Goal: Task Accomplishment & Management: Use online tool/utility

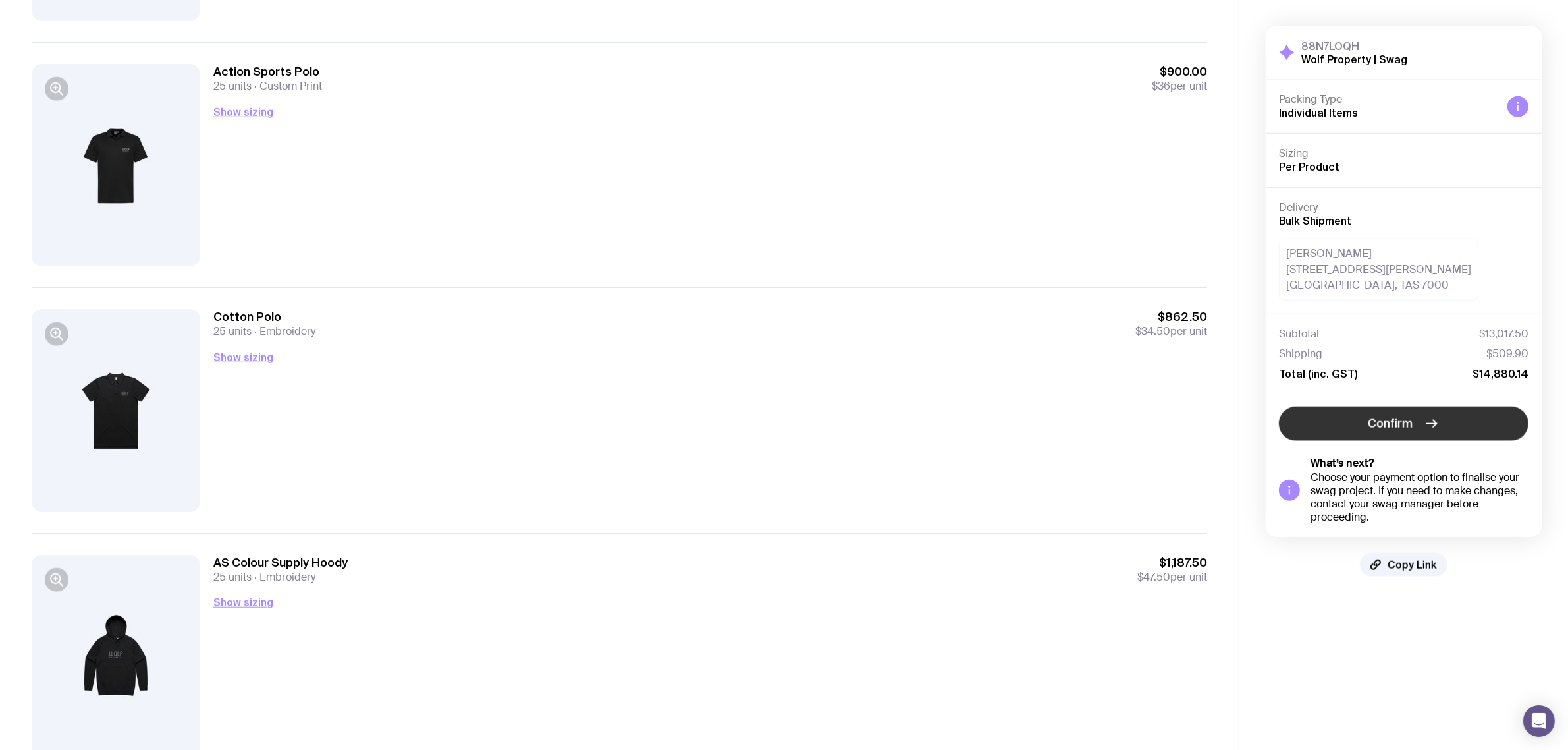
scroll to position [1648, 0]
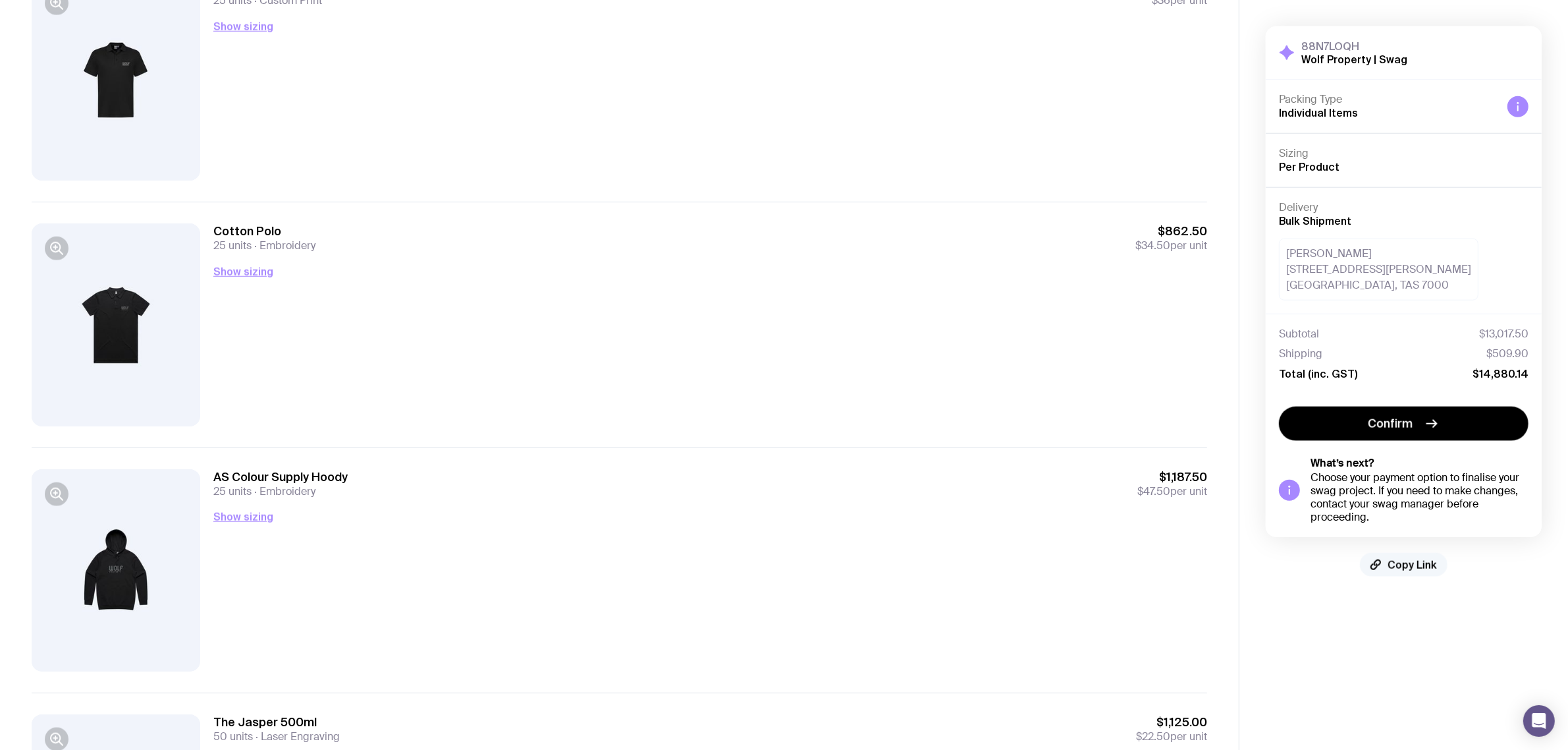
click at [1394, 557] on button "Copy Link" at bounding box center [1404, 565] width 88 height 24
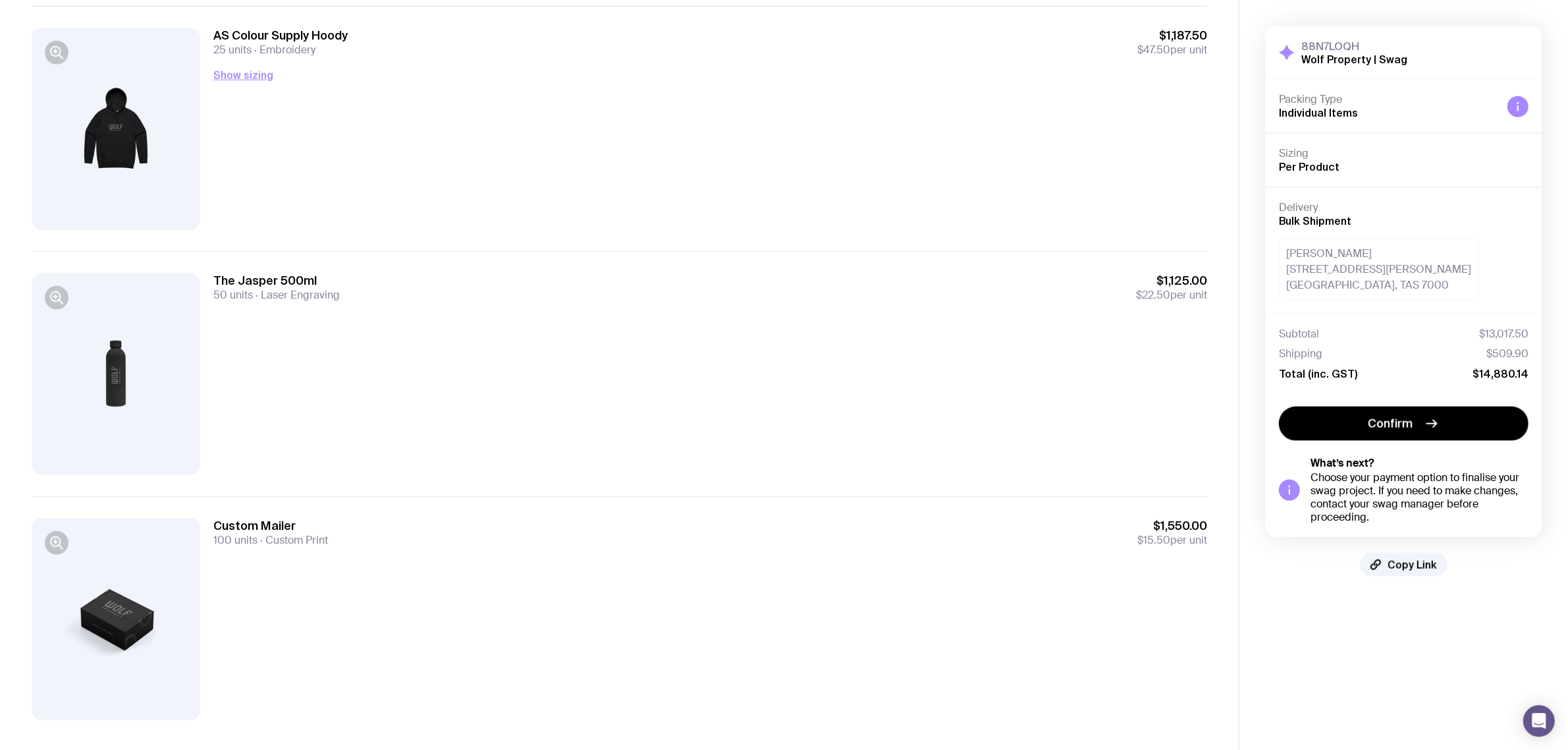
scroll to position [2108, 0]
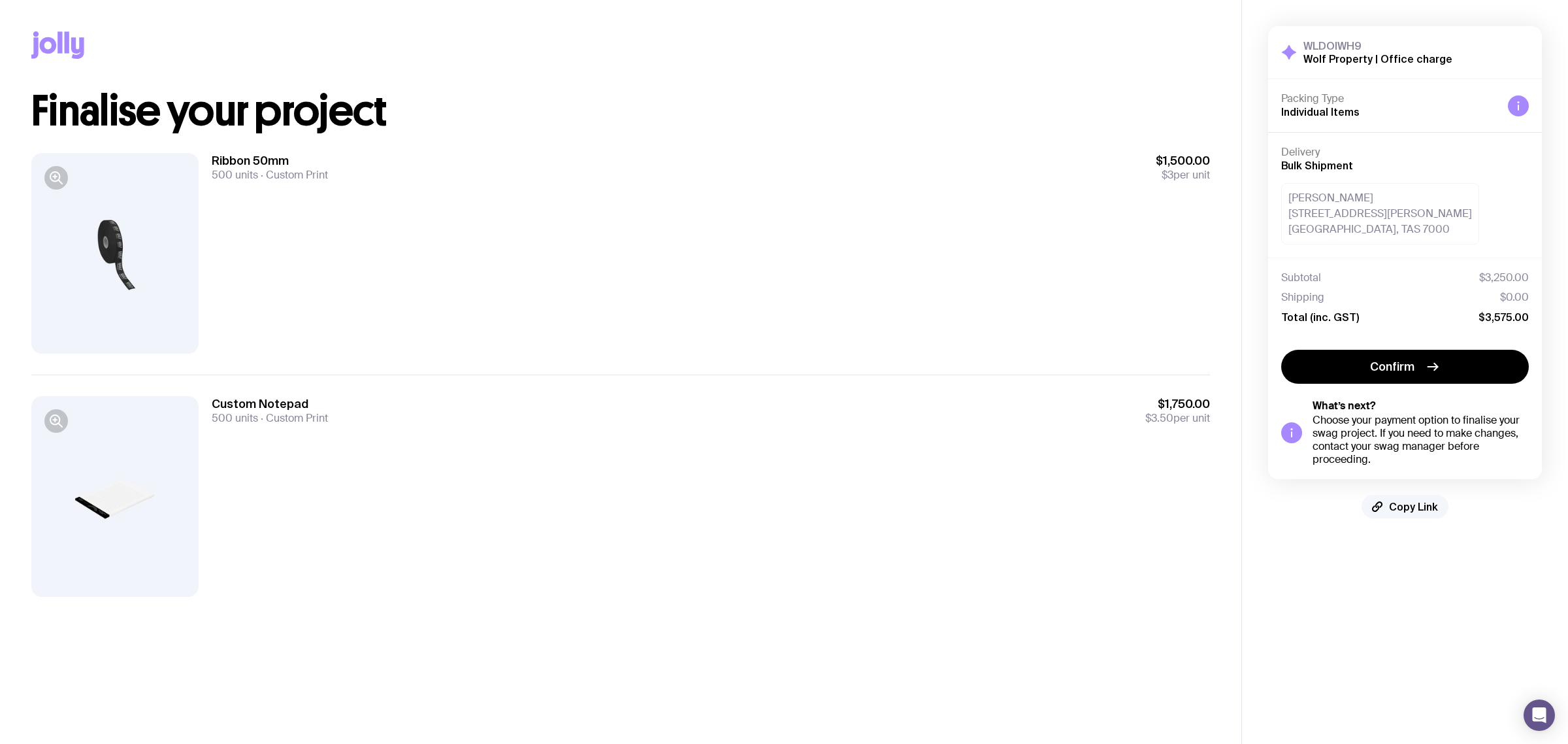
click at [1415, 514] on button "Copy Link" at bounding box center [1405, 506] width 87 height 24
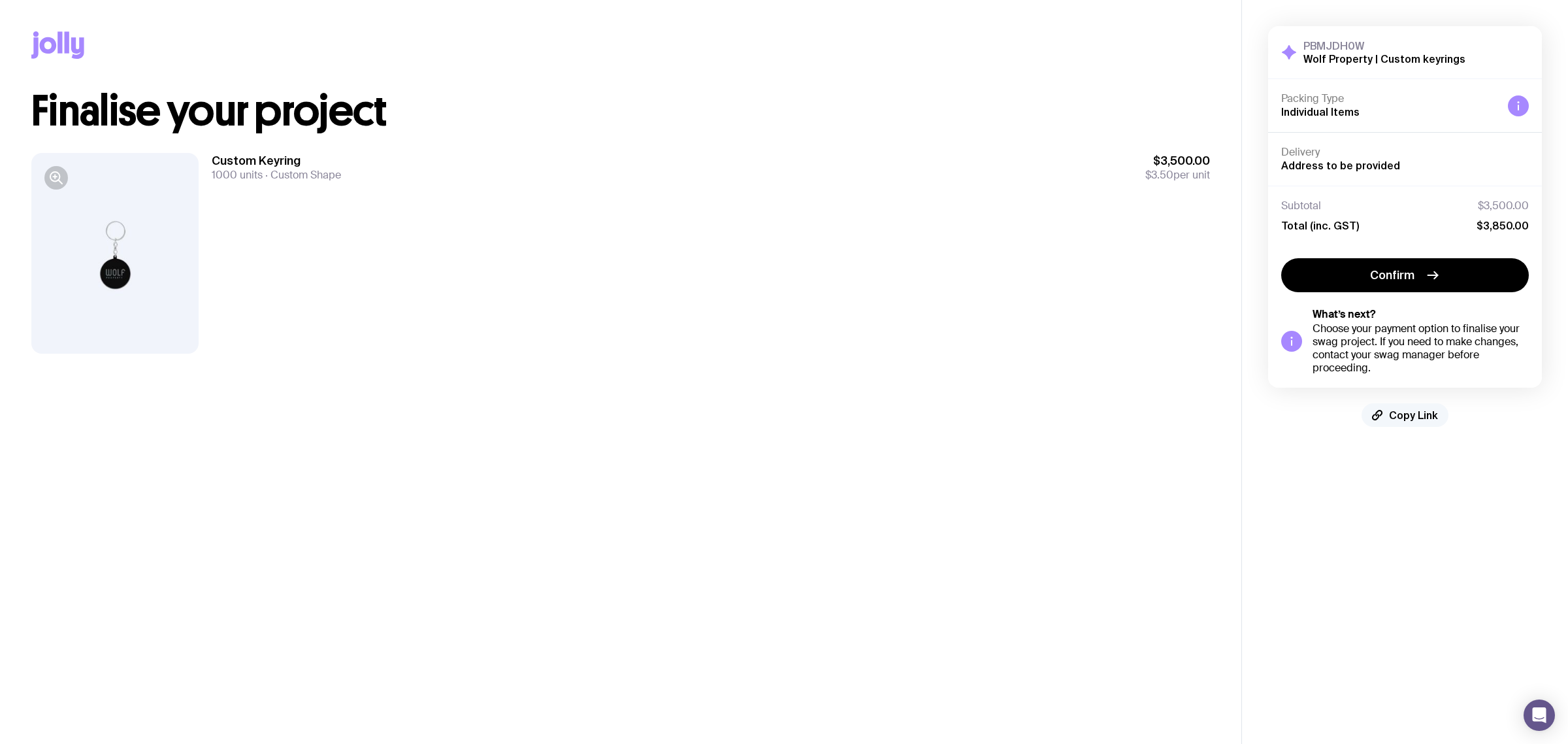
click at [1398, 415] on span "Copy Link" at bounding box center [1413, 415] width 49 height 13
click at [964, 402] on main "Copy Link Finalise your project Custom Keyring 1000 units Custom Shape $3,500.0…" at bounding box center [621, 372] width 1242 height 744
click at [918, 327] on div "Custom Keyring 1000 units Custom Shape $3,500.00 $3.50 per unit" at bounding box center [710, 254] width 998 height 200
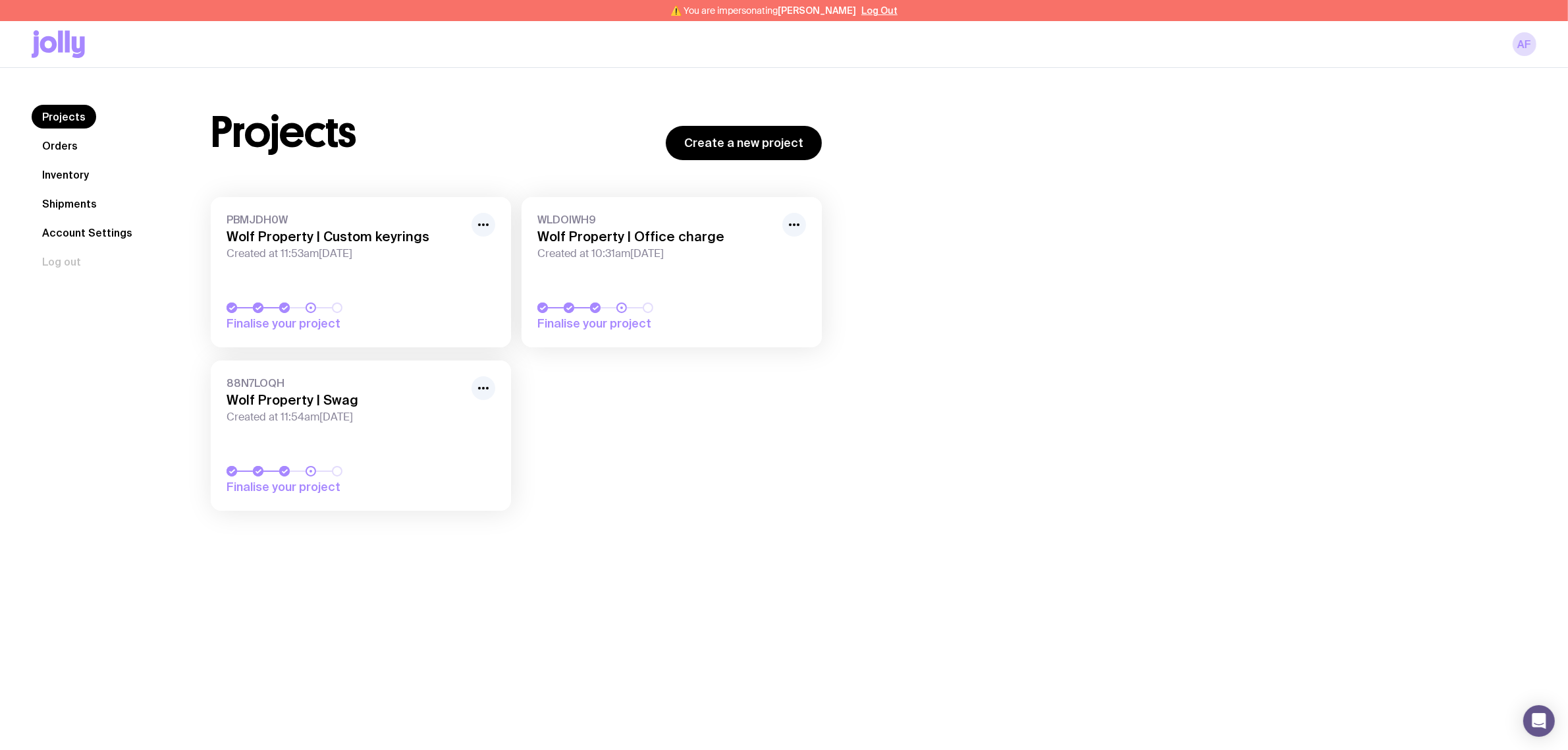
click at [1017, 114] on div "Projects Create a new project PBMJDH0W Wolf Property | Custom keyrings Created …" at bounding box center [858, 314] width 1357 height 419
click at [1022, 105] on div "Projects Create a new project PBMJDH0W Wolf Property | Custom keyrings Created …" at bounding box center [858, 314] width 1357 height 419
click at [1056, 94] on div "Projects Orders Inventory Shipments Account Settings Log out Projects Orders In…" at bounding box center [784, 314] width 1568 height 493
drag, startPoint x: 1054, startPoint y: 90, endPoint x: 1035, endPoint y: 83, distance: 20.2
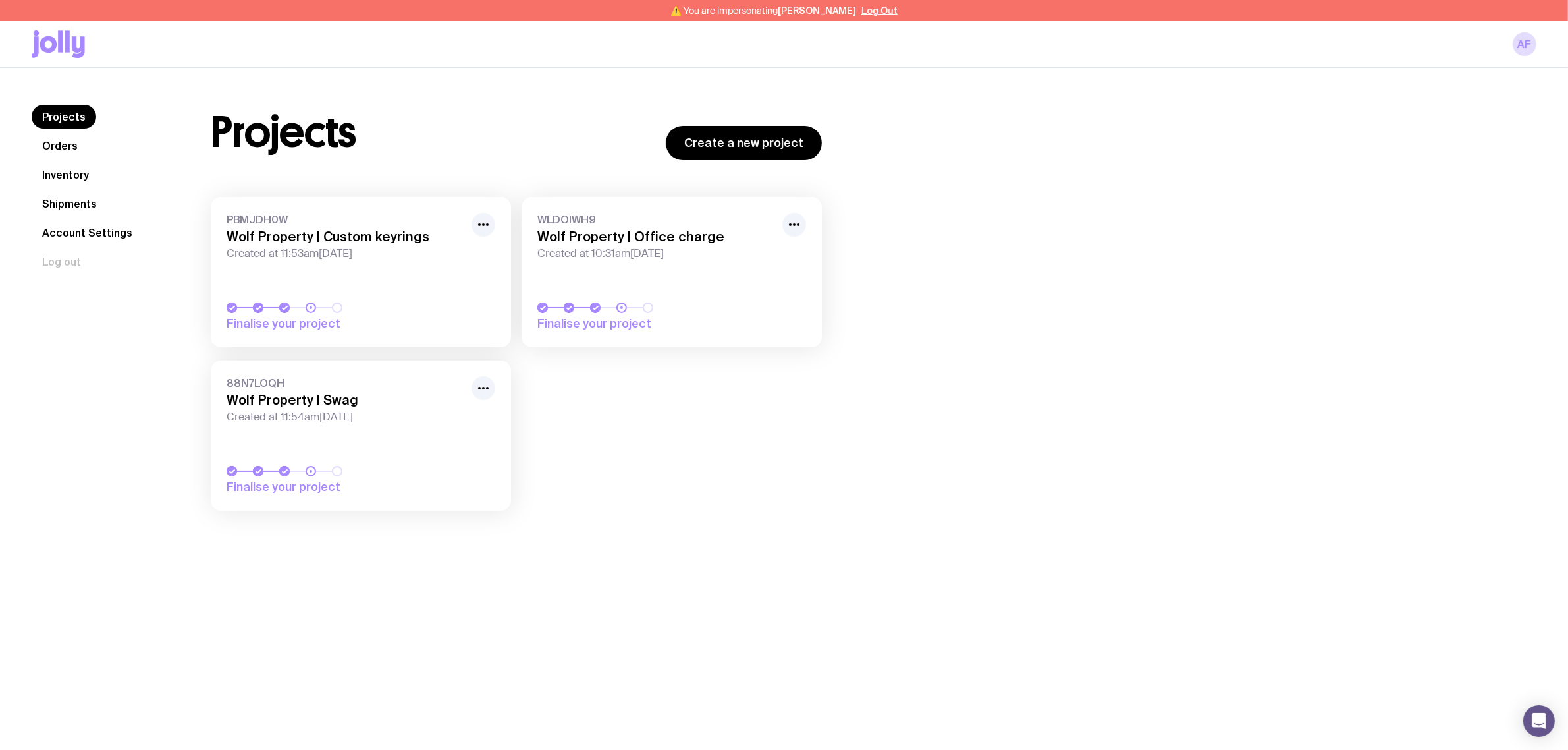
click at [1053, 89] on div "Projects Orders Inventory Shipments Account Settings Log out Projects Orders In…" at bounding box center [784, 314] width 1568 height 493
click at [882, 13] on button "Log Out" at bounding box center [879, 11] width 36 height 11
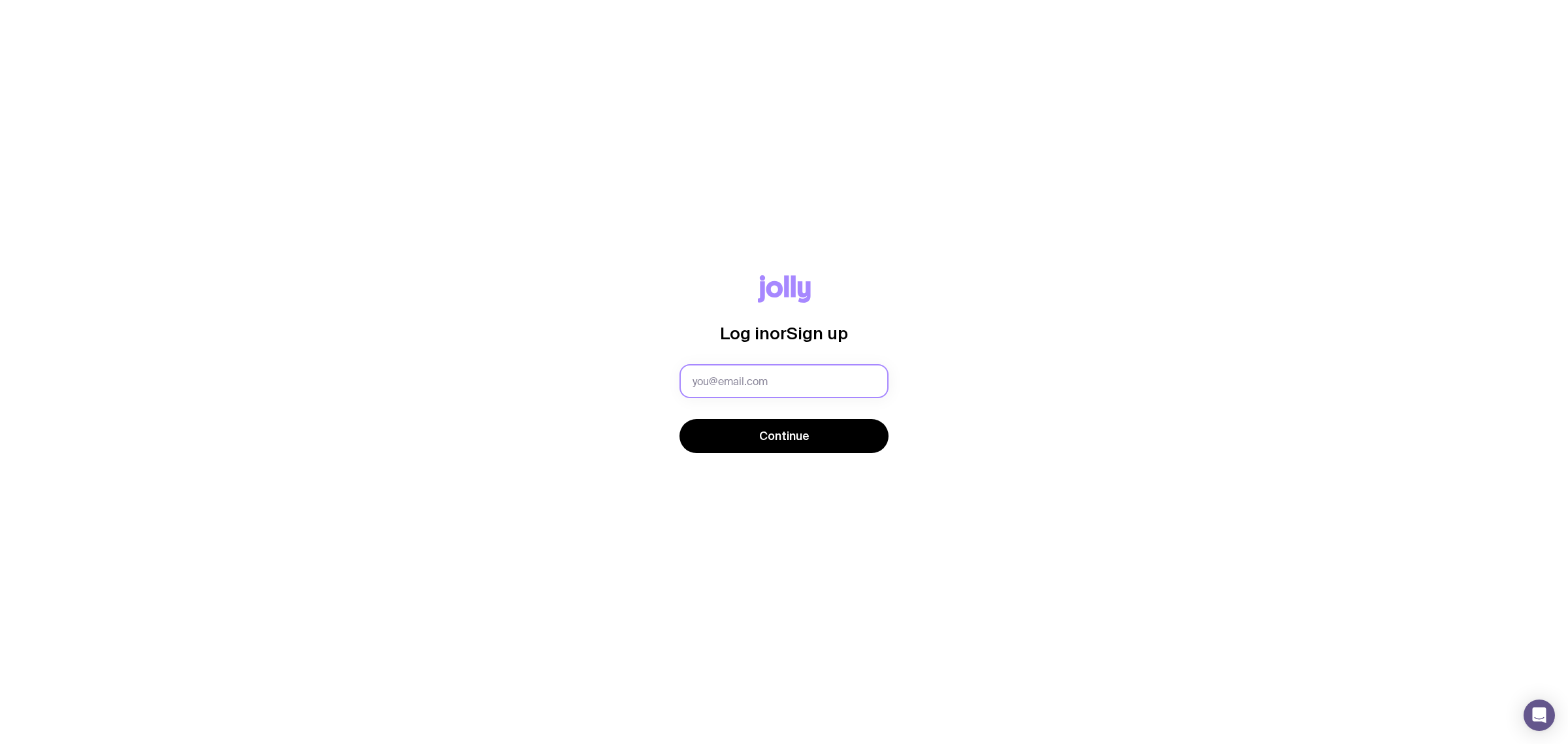
click at [880, 381] on input "text" at bounding box center [784, 381] width 209 height 34
click at [878, 381] on input "text" at bounding box center [784, 381] width 209 height 34
click at [572, 381] on div "Log in or Sign up Continue" at bounding box center [784, 372] width 1505 height 193
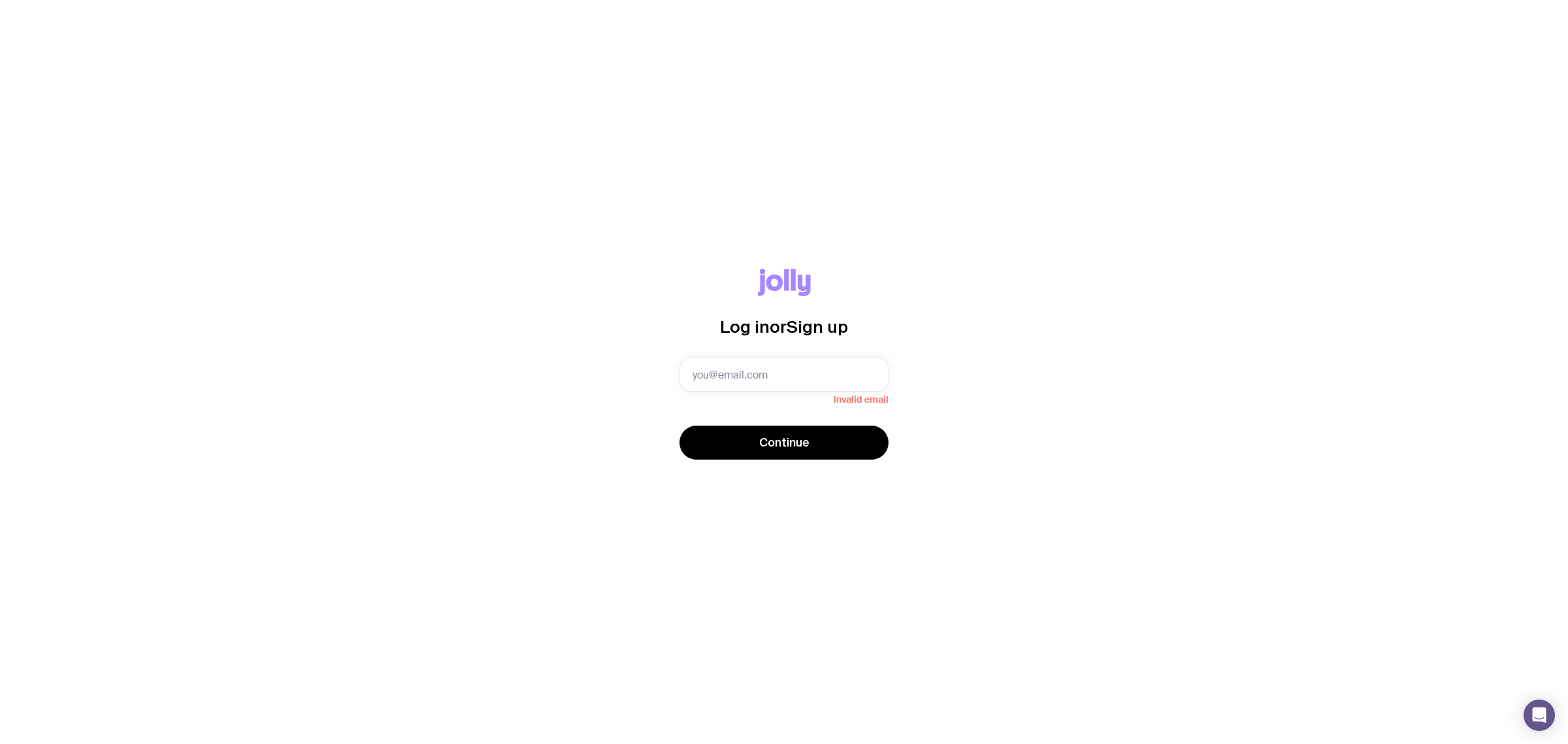
click at [555, 375] on div "Log in or Sign up Invalid email Continue" at bounding box center [784, 371] width 1505 height 206
click at [802, 356] on div "Log in or Sign up" at bounding box center [784, 313] width 209 height 89
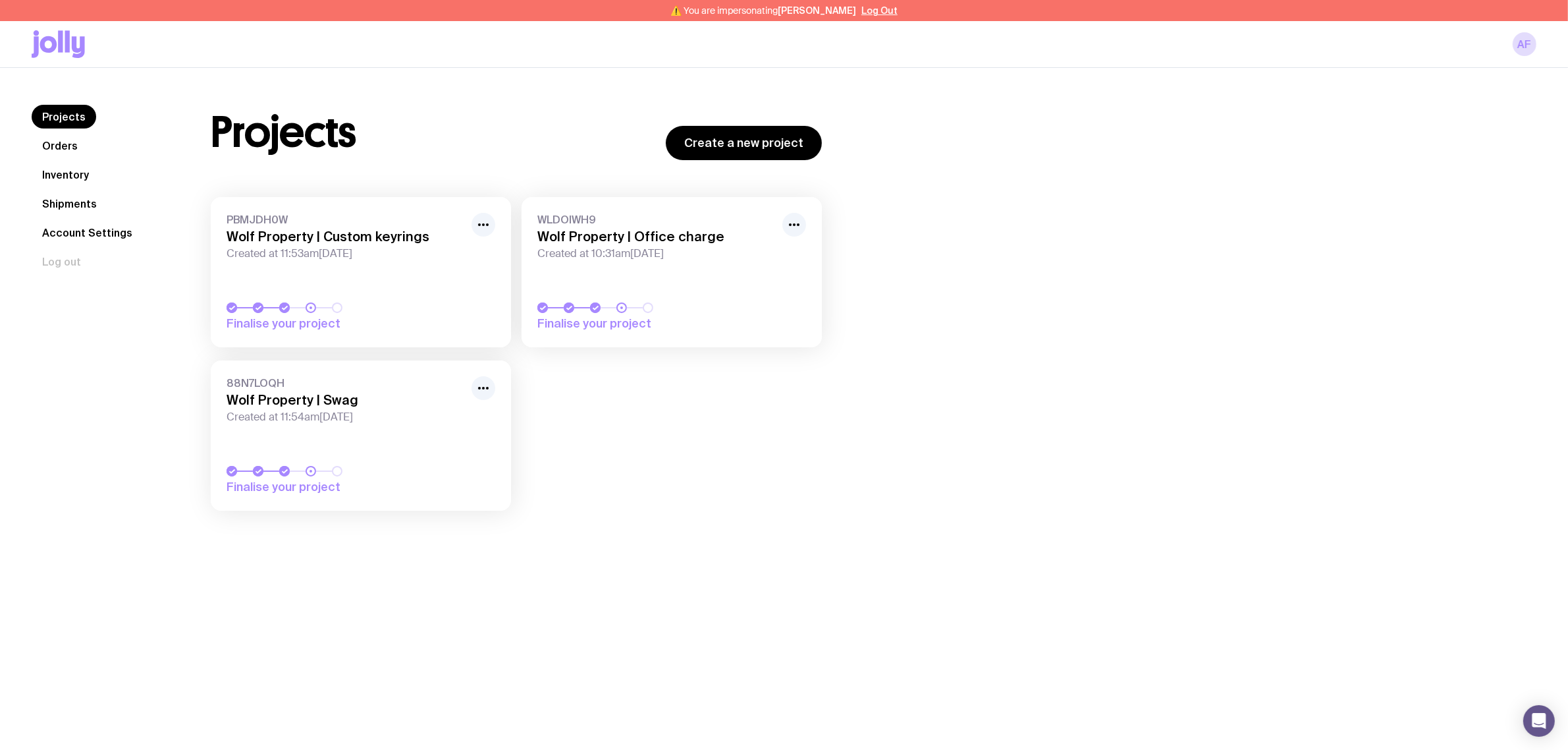
click at [965, 335] on div "Projects Create a new project PBMJDH0W Wolf Property | Custom keyrings Created …" at bounding box center [858, 314] width 1357 height 419
click at [871, 18] on div "⚠️ You are impersonating [PERSON_NAME] Log Out" at bounding box center [784, 11] width 1568 height 21
click at [877, 11] on button "Log Out" at bounding box center [879, 11] width 36 height 11
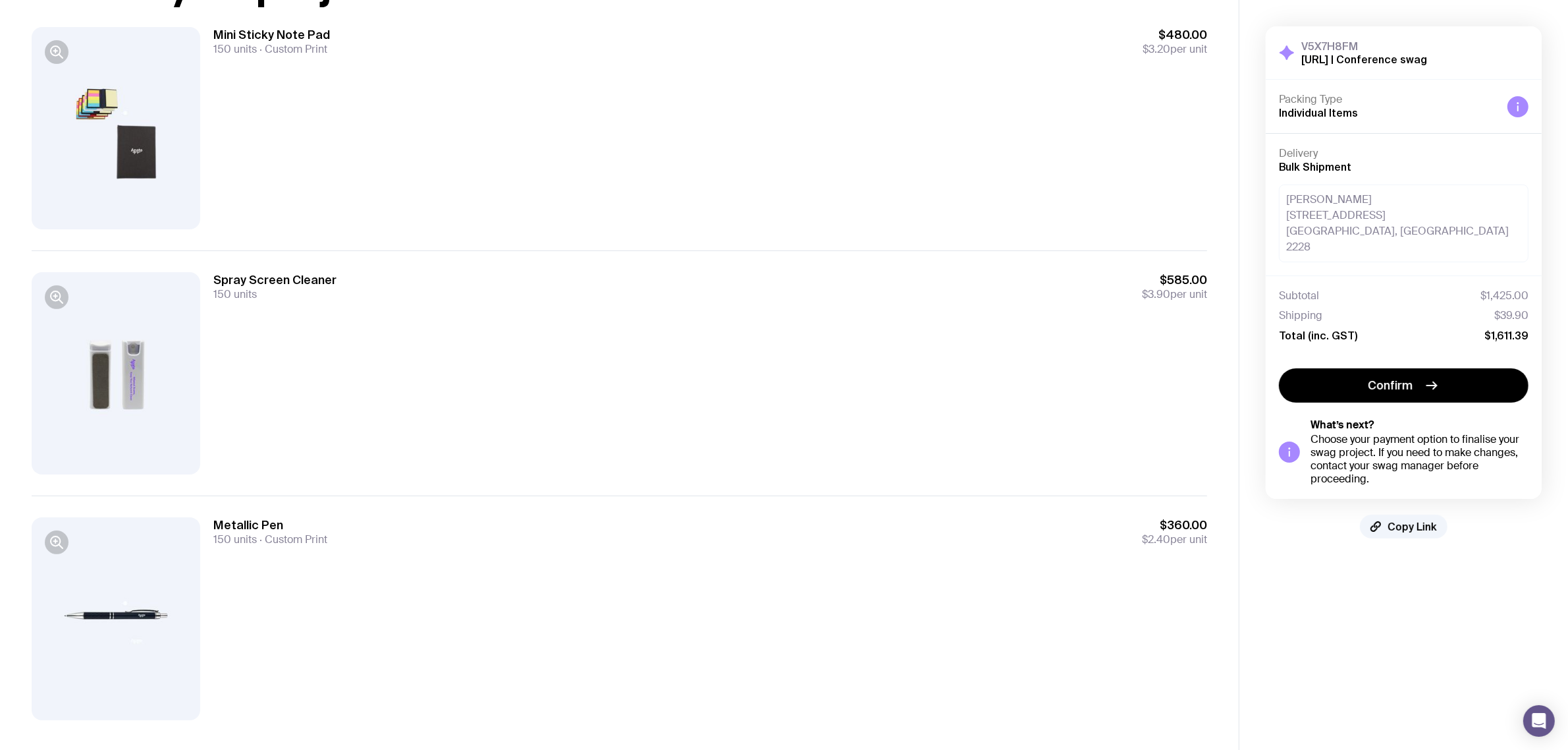
scroll to position [144, 0]
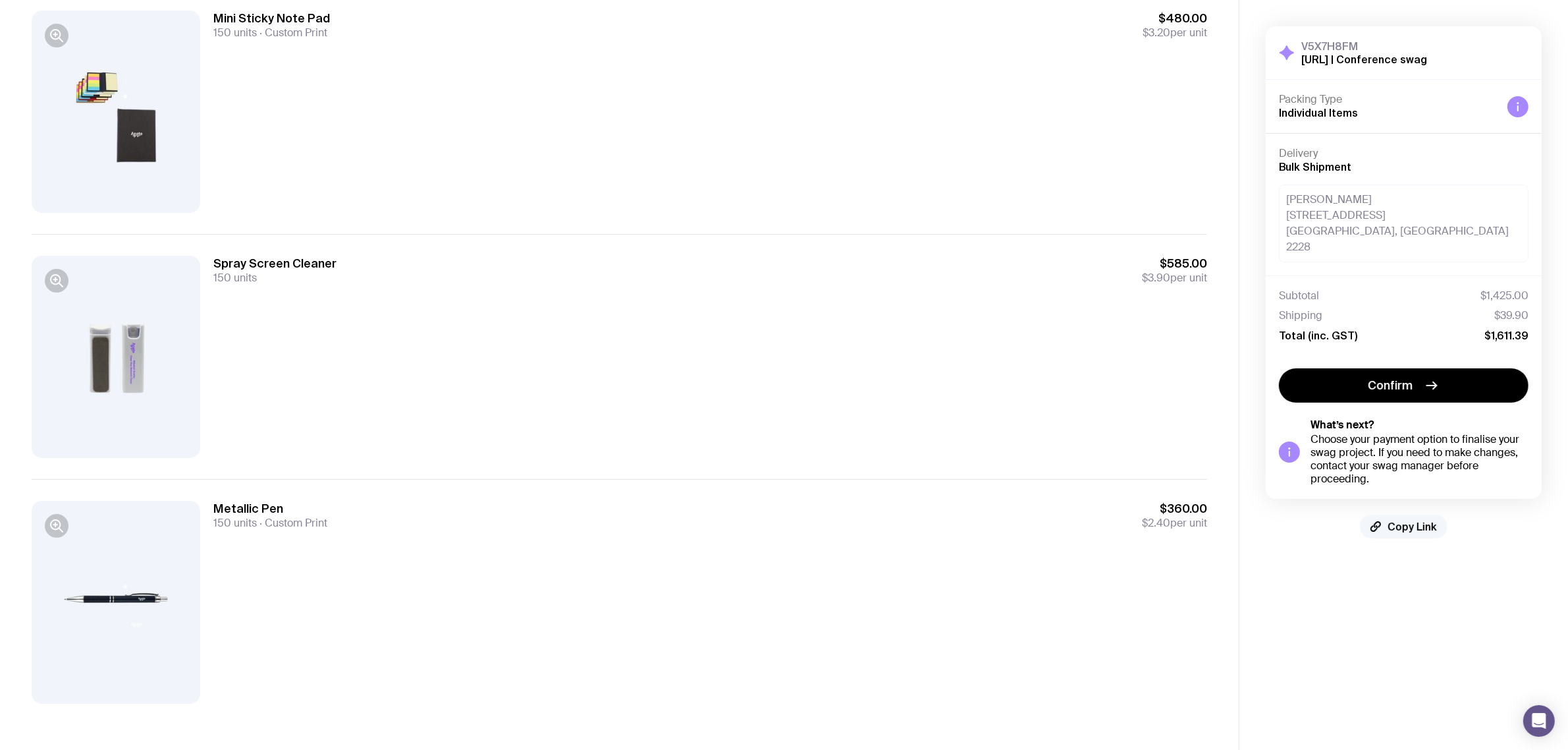
click at [1420, 520] on span "Copy Link" at bounding box center [1413, 526] width 49 height 13
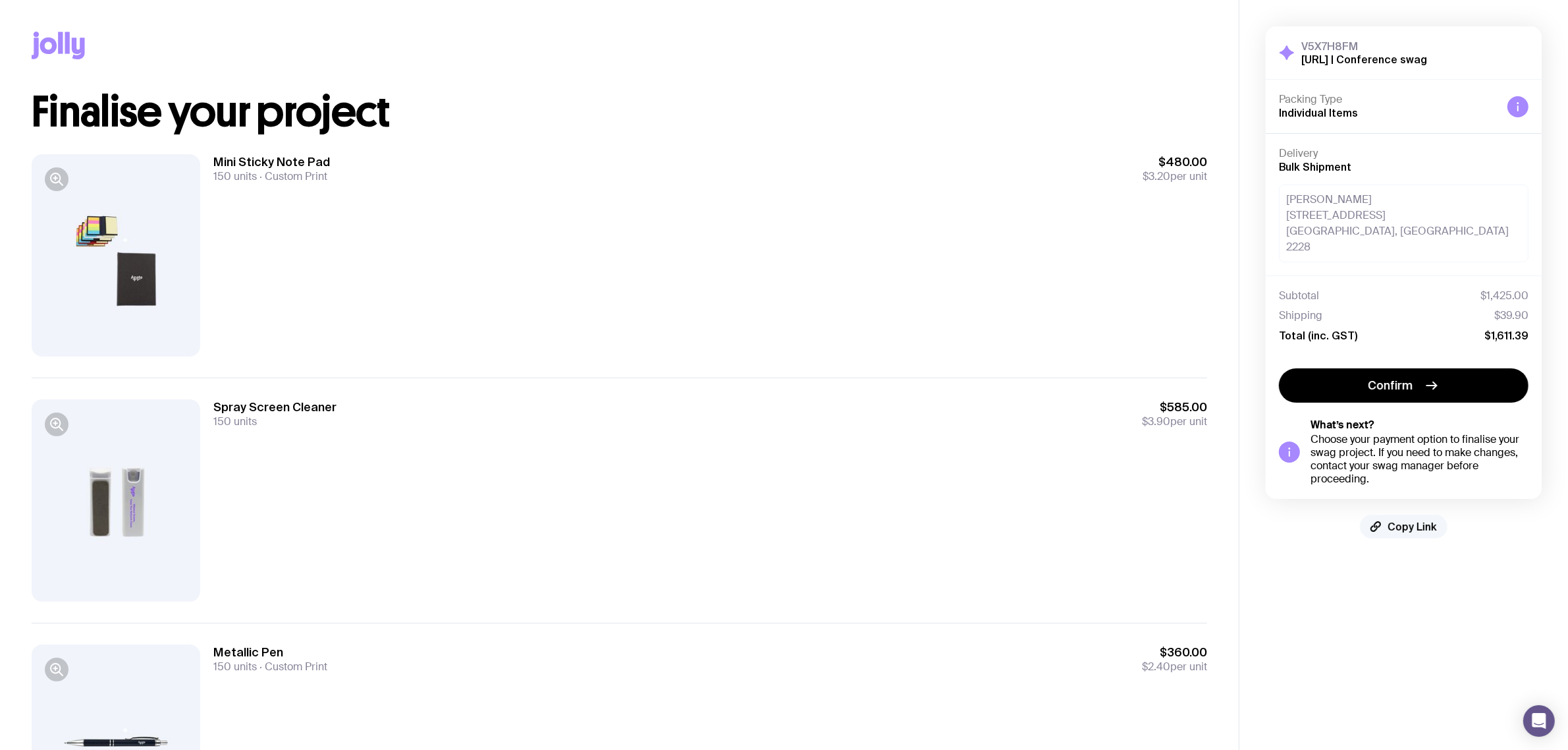
click at [1413, 520] on span "Copy Link" at bounding box center [1413, 526] width 49 height 13
